Goal: Check status: Check status

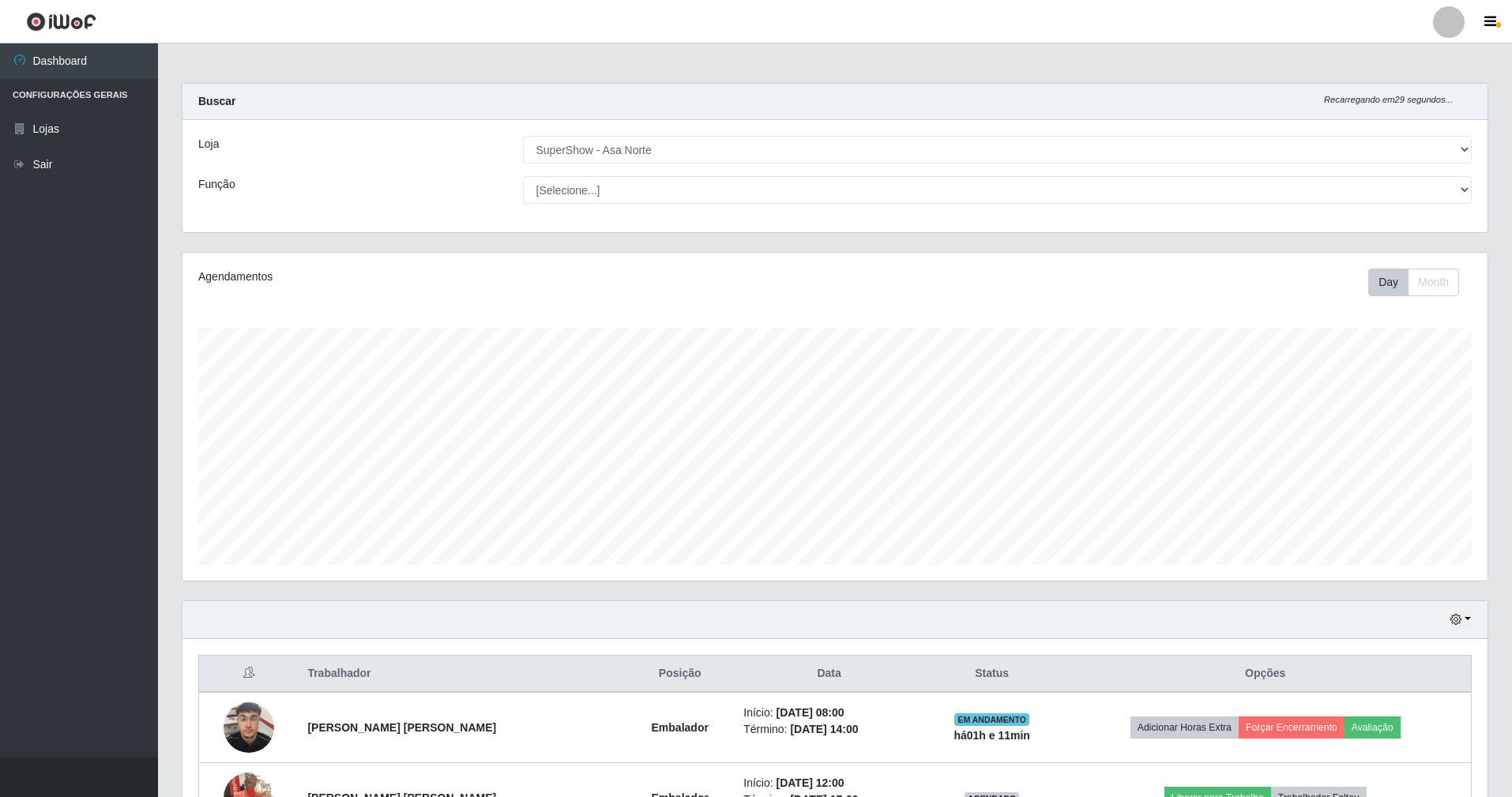
select select "71"
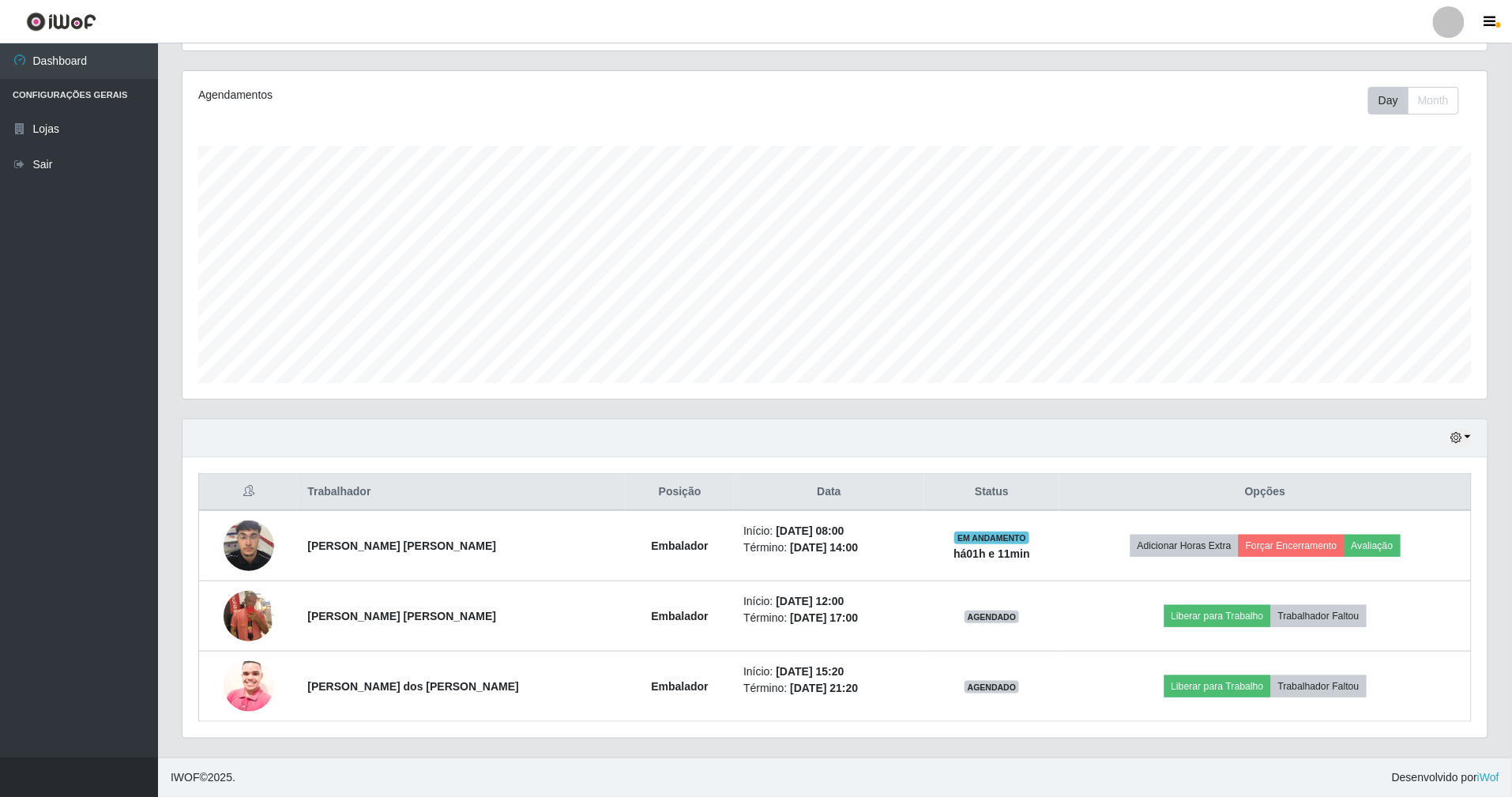
scroll to position [329, 1305]
click at [1451, 433] on icon "button" at bounding box center [1456, 437] width 11 height 11
click at [1429, 497] on button "1 dia" at bounding box center [1409, 499] width 125 height 33
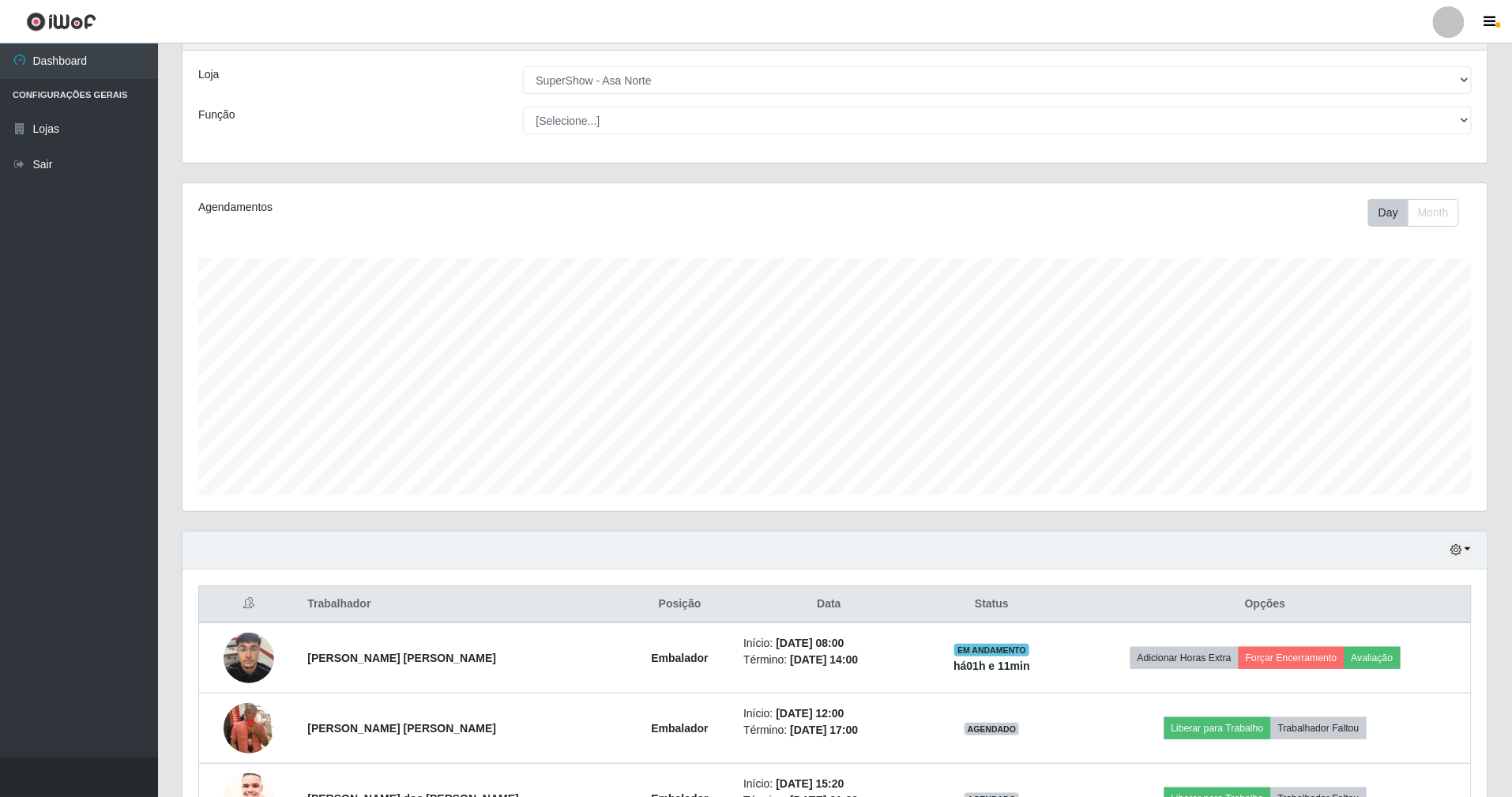
scroll to position [185, 0]
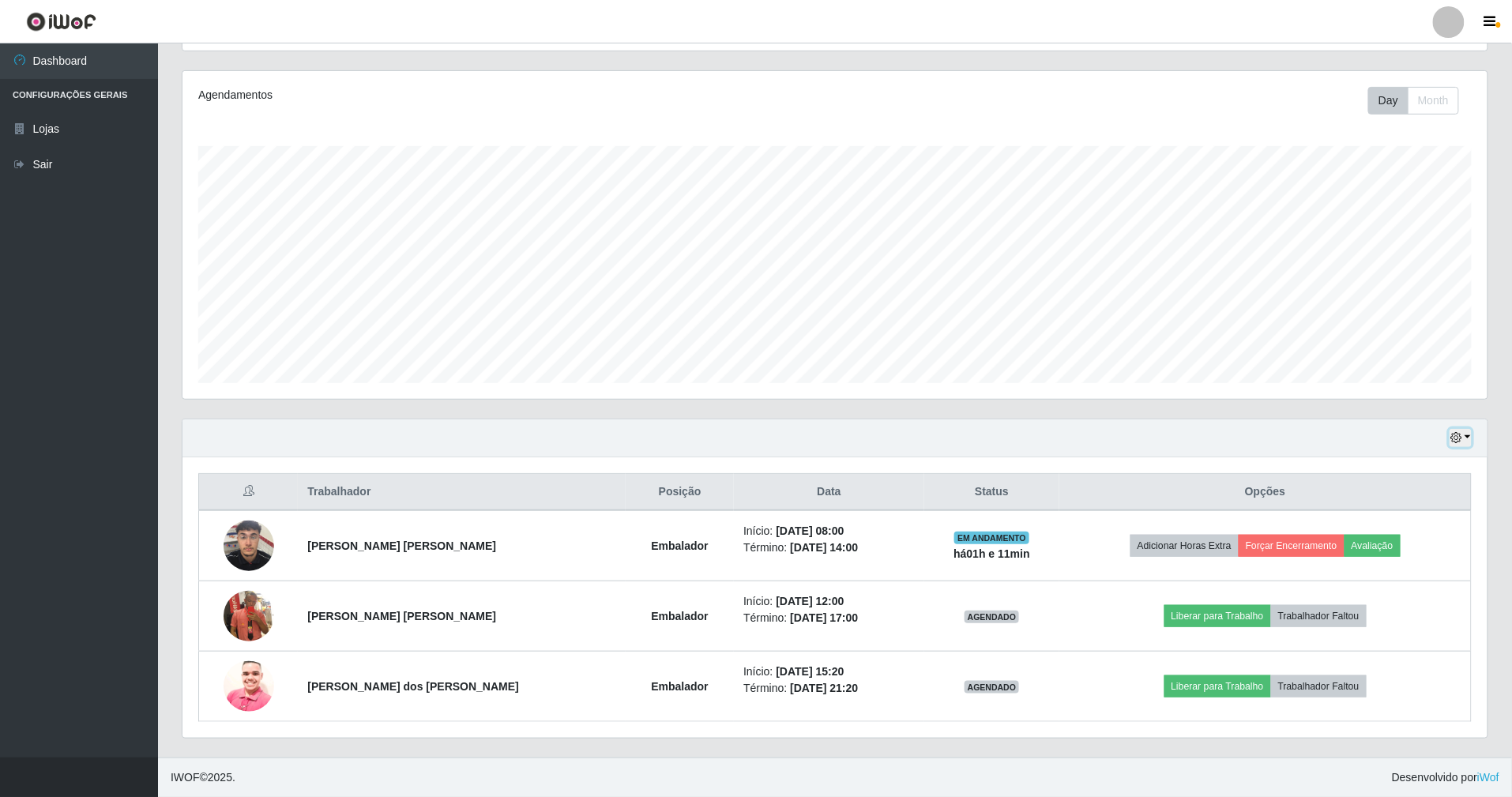
click at [1451, 433] on icon "button" at bounding box center [1456, 437] width 11 height 11
click at [1385, 531] on button "3 dias" at bounding box center [1409, 532] width 125 height 33
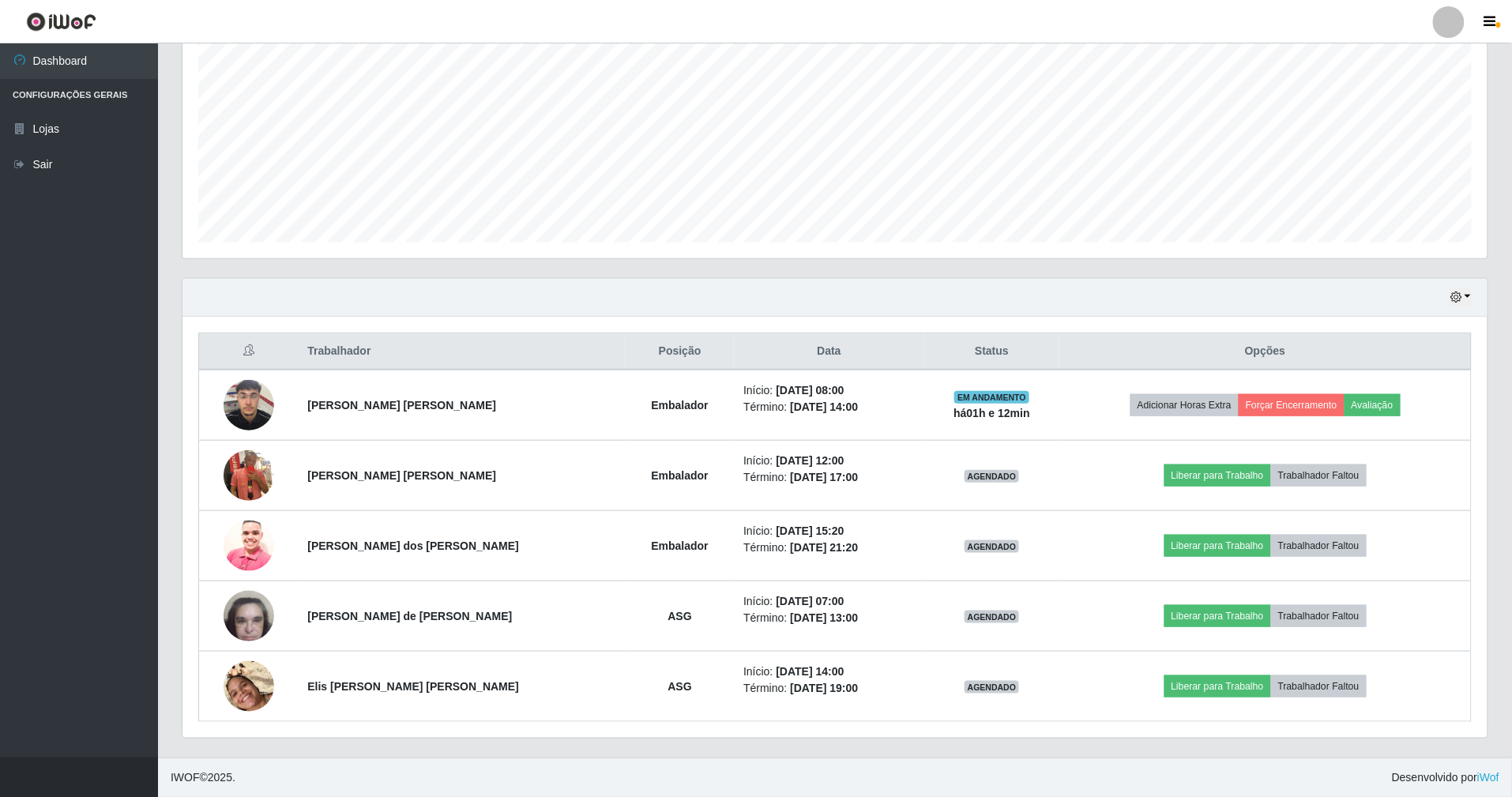
scroll to position [326, 0]
click at [1459, 288] on button "button" at bounding box center [1461, 297] width 22 height 18
click at [1414, 418] on button "1 Semana" at bounding box center [1409, 425] width 125 height 33
click at [1454, 294] on icon "button" at bounding box center [1456, 297] width 11 height 11
click at [1411, 313] on button "Hoje" at bounding box center [1409, 326] width 125 height 33
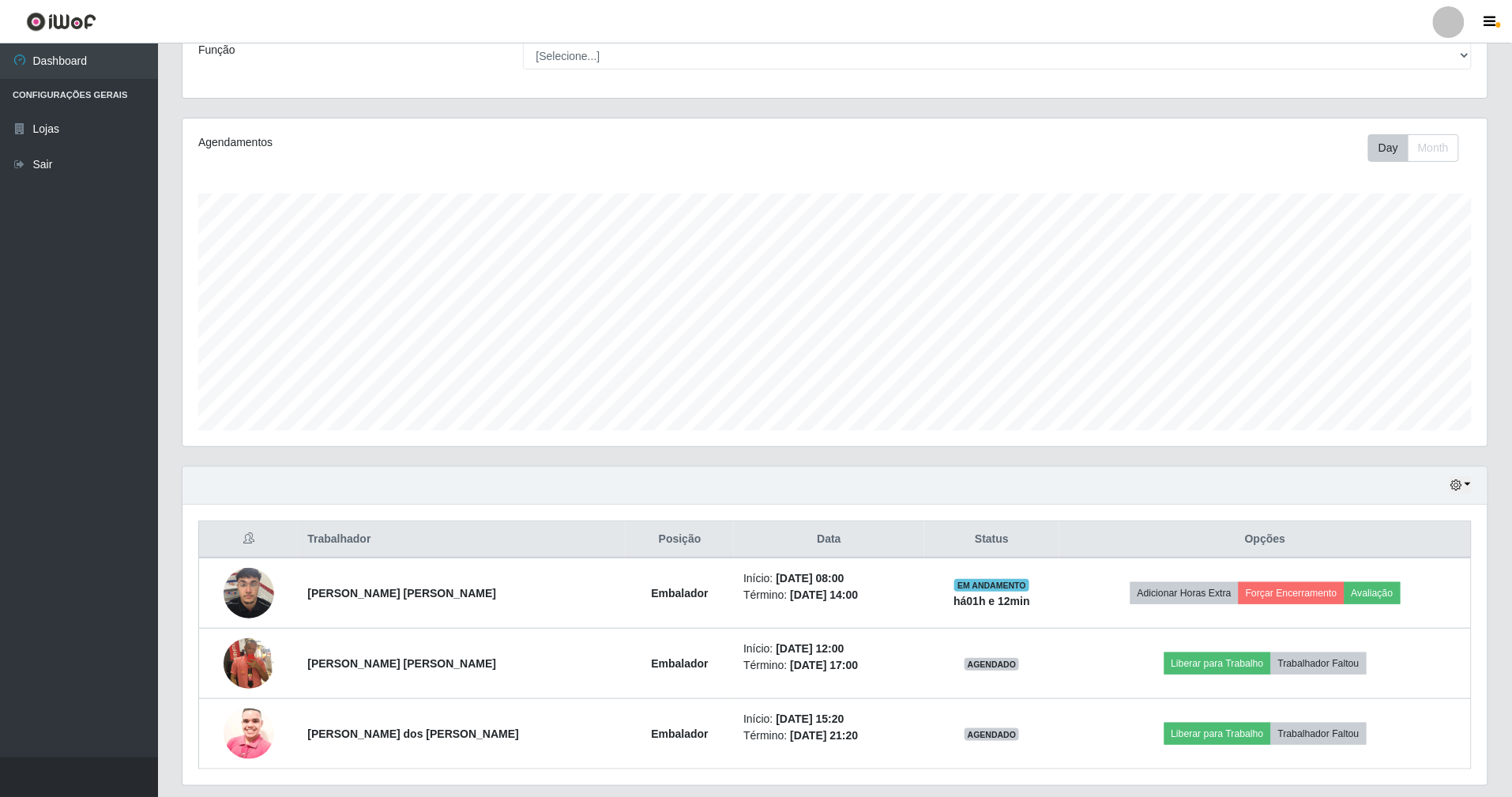
scroll to position [185, 0]
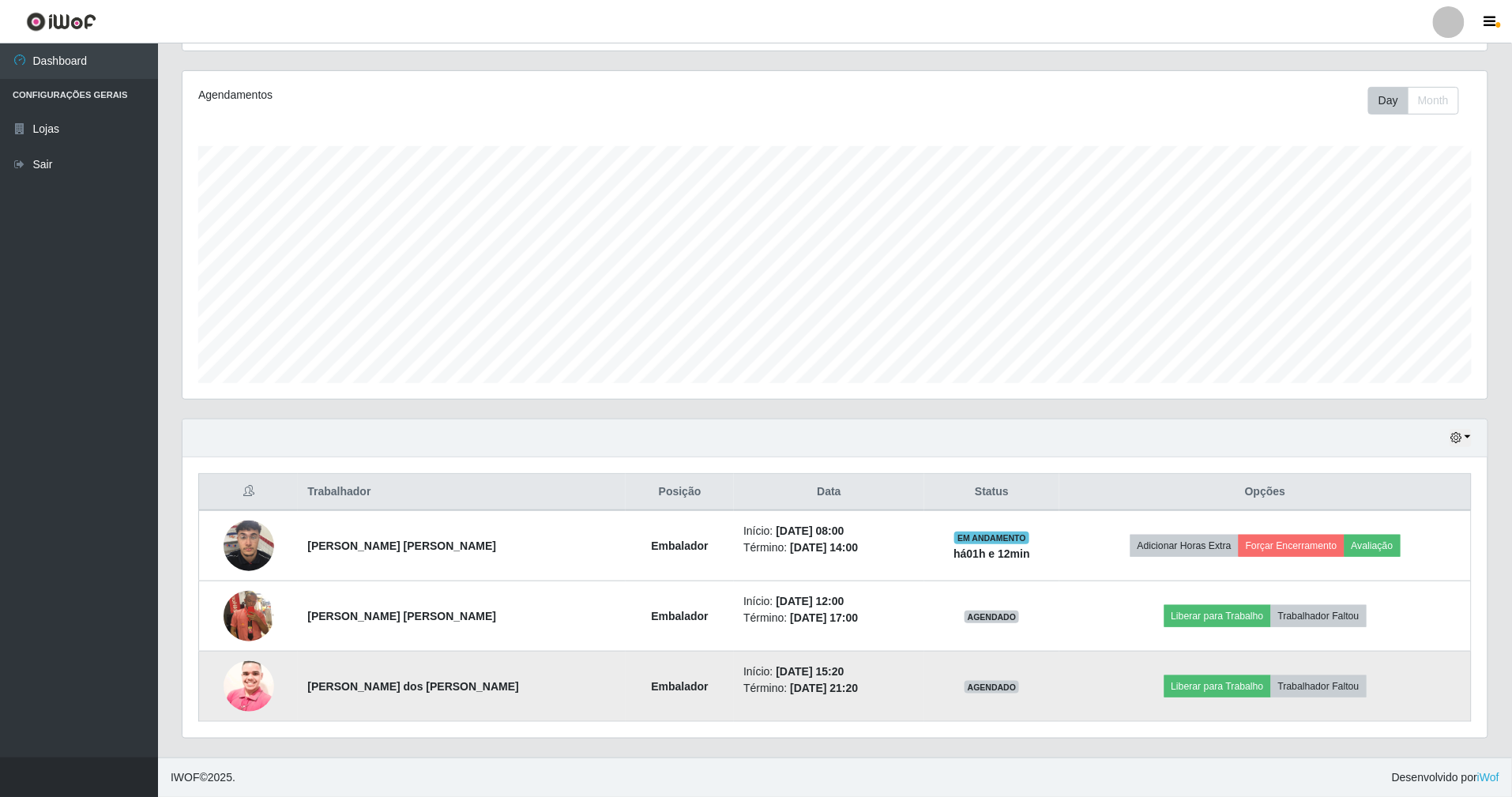
click at [263, 689] on img at bounding box center [249, 687] width 51 height 67
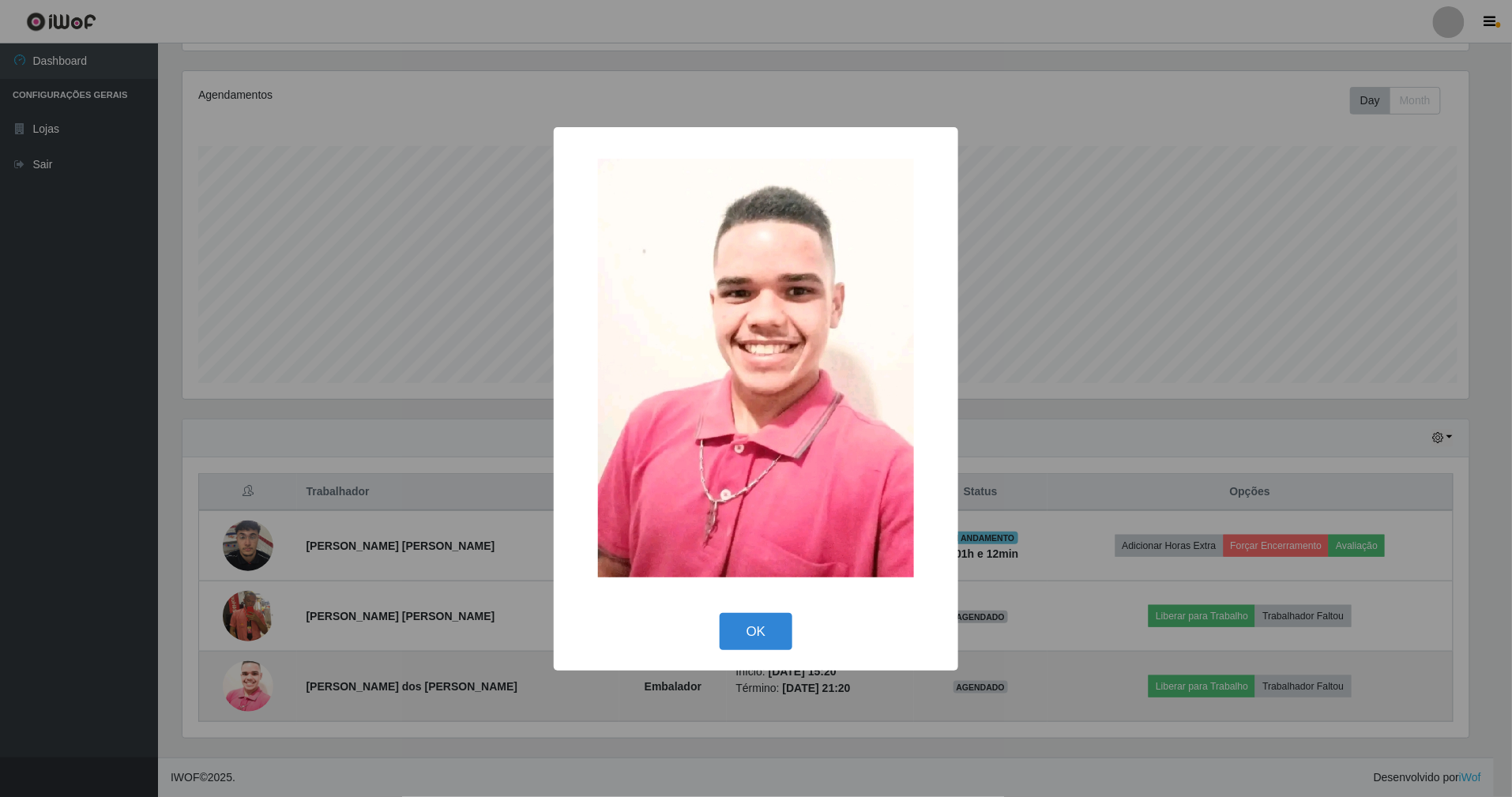
scroll to position [329, 1291]
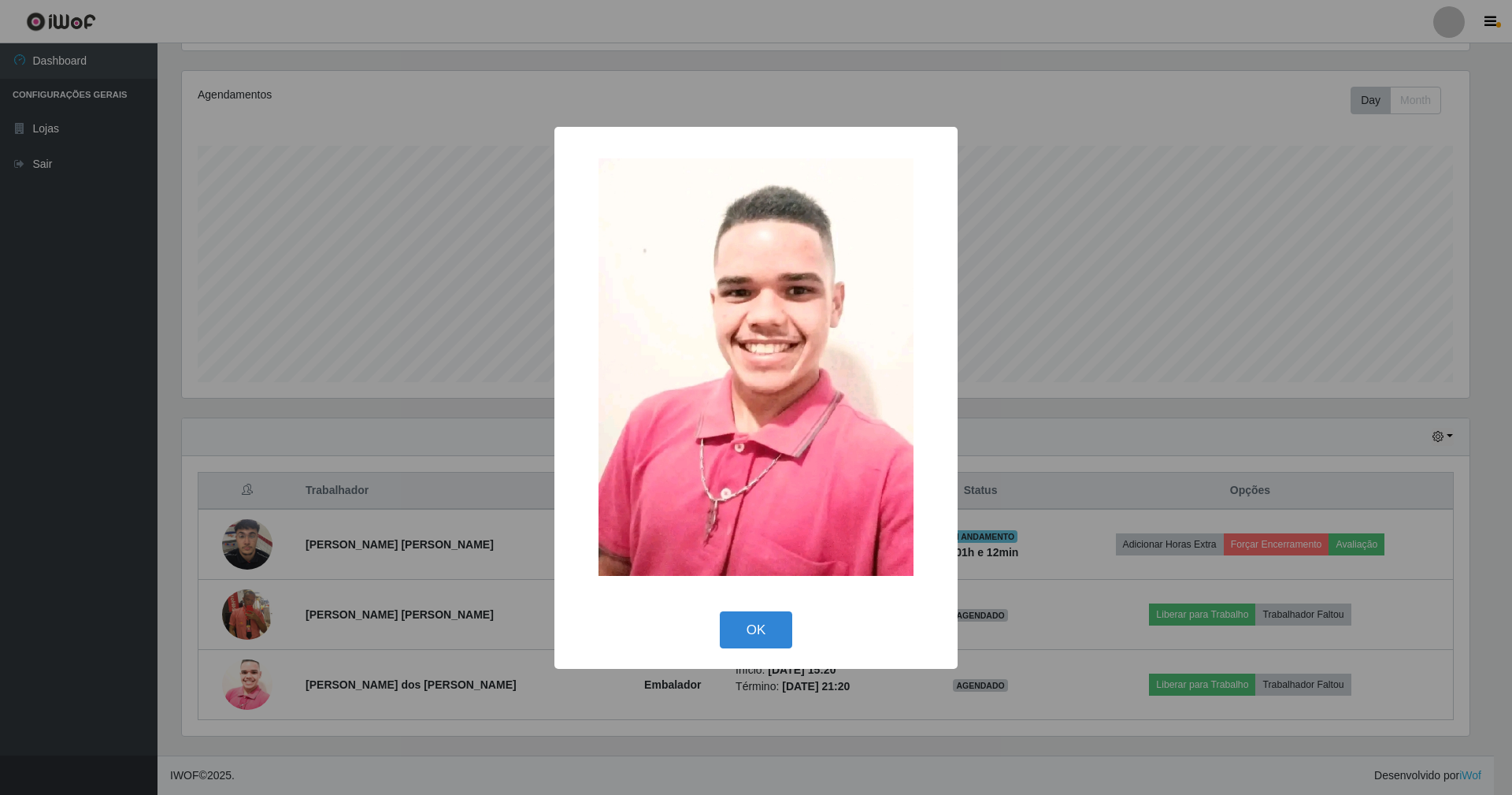
click at [482, 458] on div "× OK Cancel" at bounding box center [756, 397] width 1512 height 795
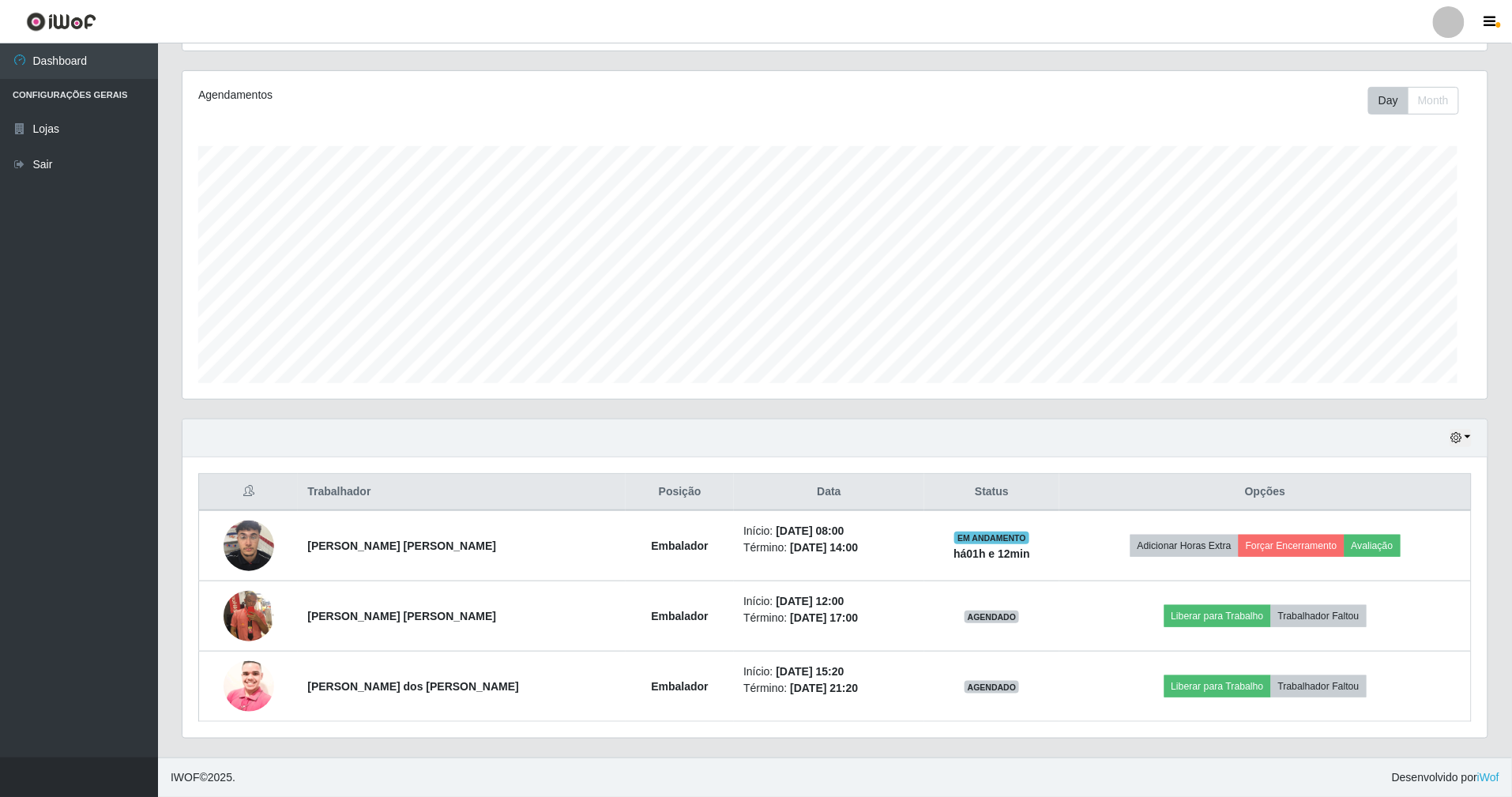
scroll to position [329, 1305]
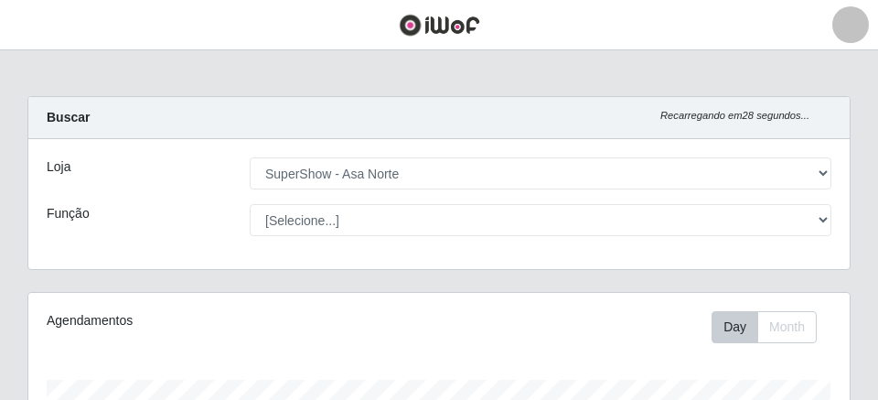
select select "71"
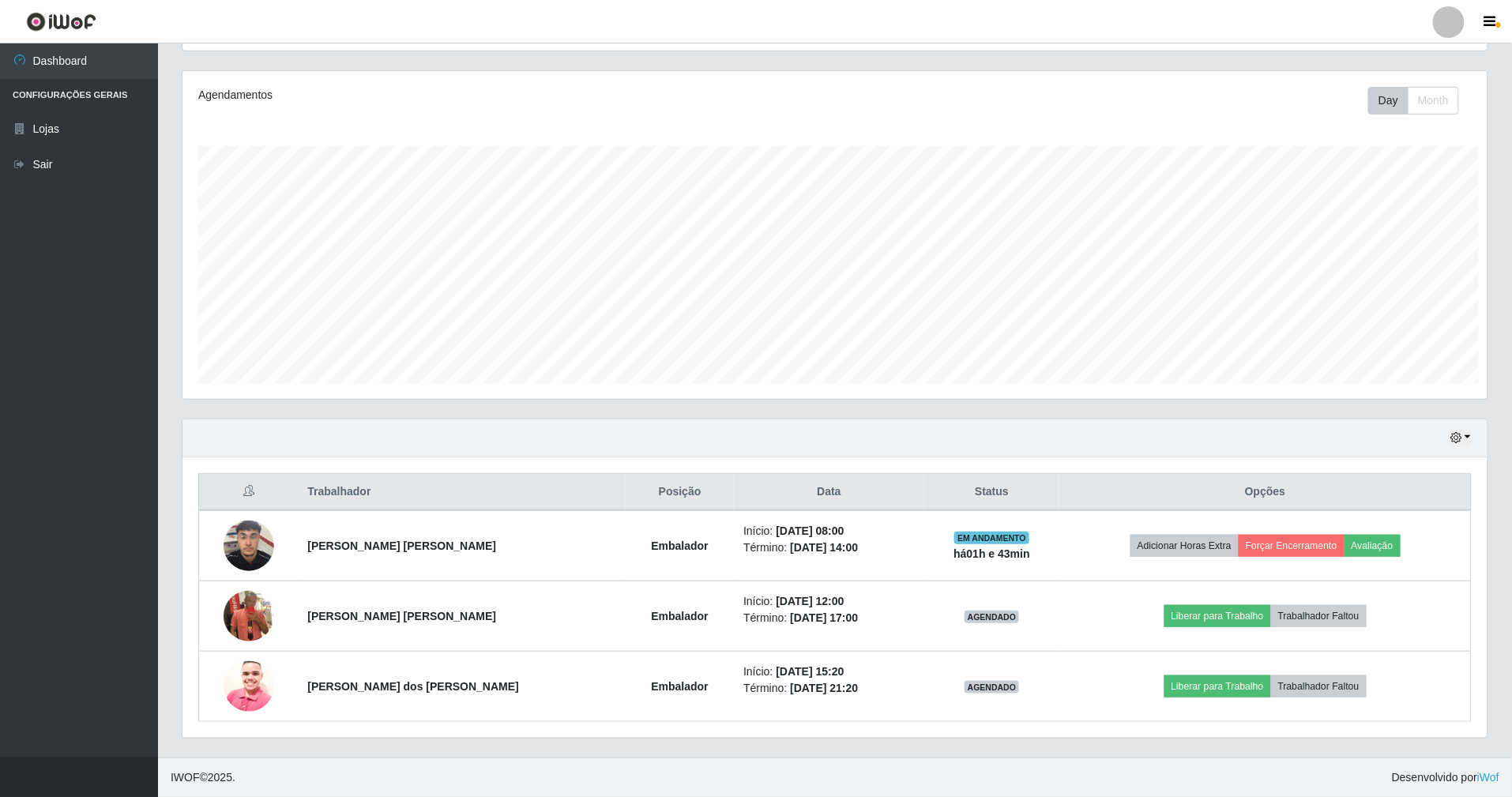
scroll to position [329, 1305]
